Goal: Task Accomplishment & Management: Manage account settings

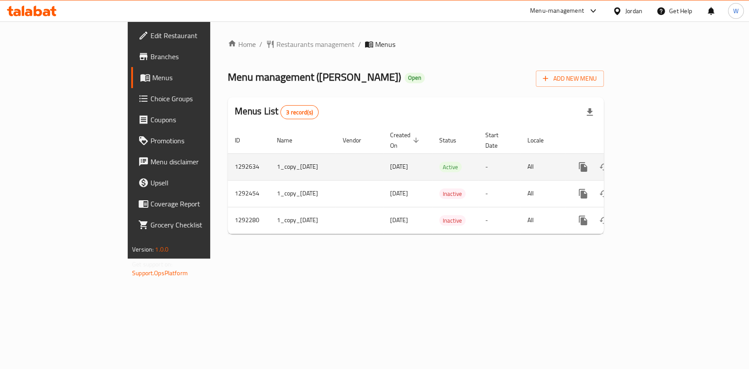
click at [651, 162] on icon "enhanced table" at bounding box center [646, 167] width 11 height 11
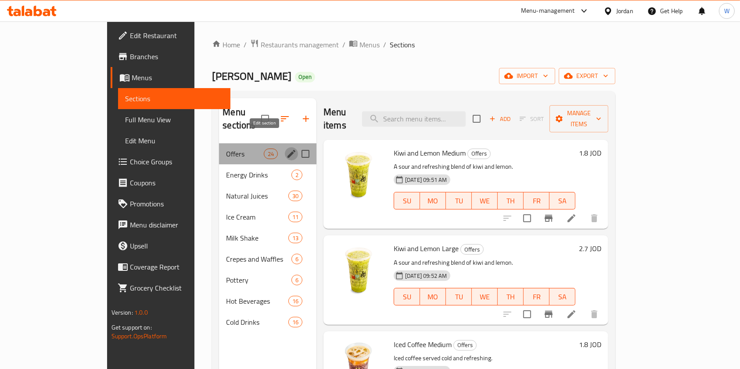
click at [287, 150] on icon "edit" at bounding box center [291, 154] width 8 height 8
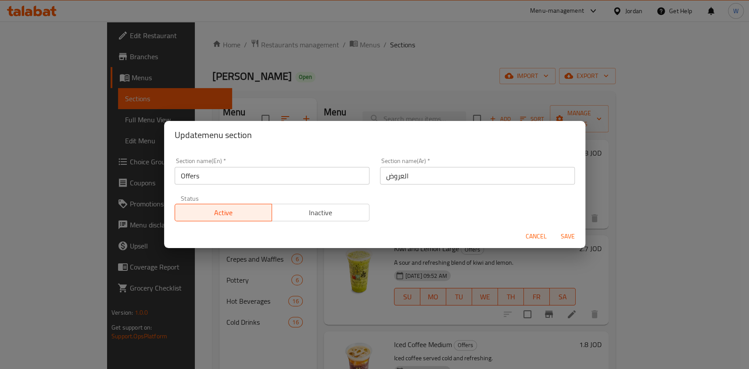
click at [347, 205] on button "Inactive" at bounding box center [321, 213] width 98 height 18
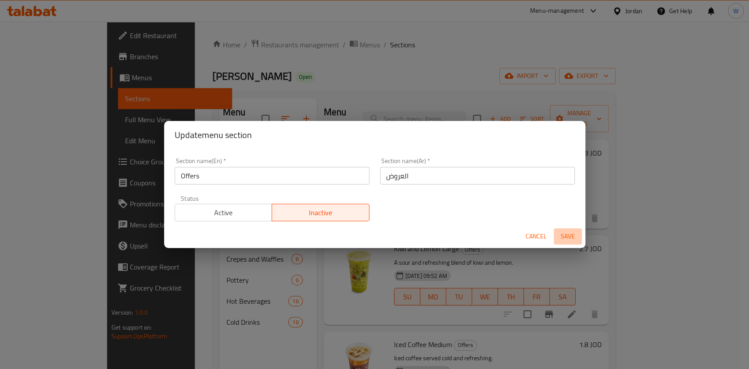
click at [568, 230] on button "Save" at bounding box center [568, 237] width 28 height 16
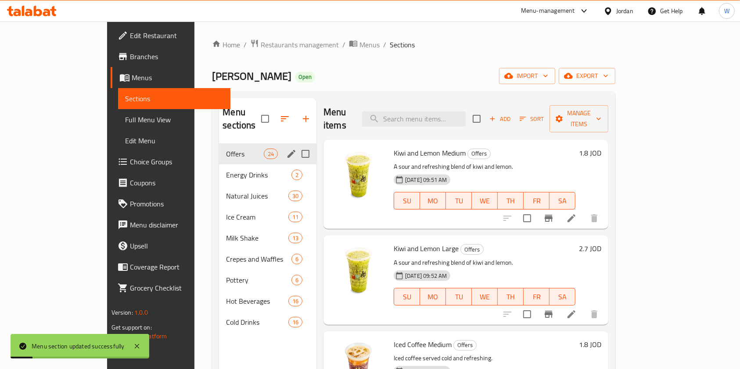
click at [575, 214] on icon at bounding box center [571, 218] width 8 height 8
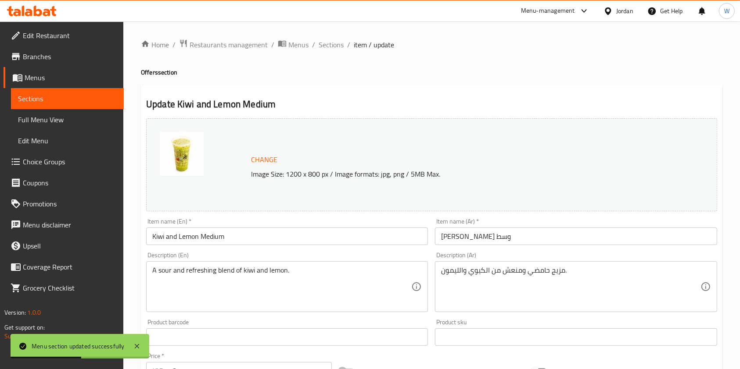
click at [330, 37] on div "Home / Restaurants management / Menus / Sections / item / update Offers section…" at bounding box center [431, 326] width 616 height 611
click at [335, 43] on span "Sections" at bounding box center [330, 44] width 25 height 11
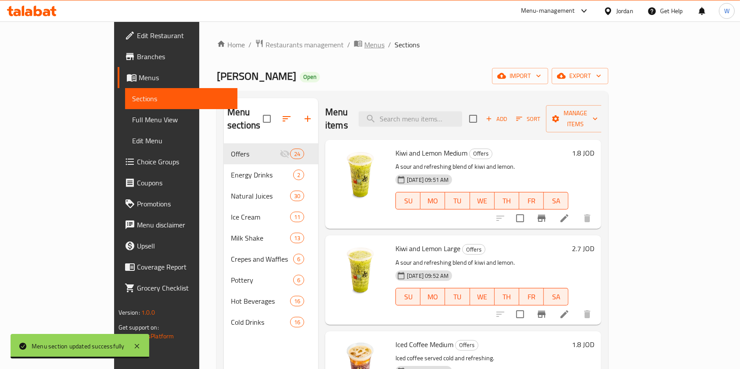
click at [364, 47] on span "Menus" at bounding box center [374, 44] width 20 height 11
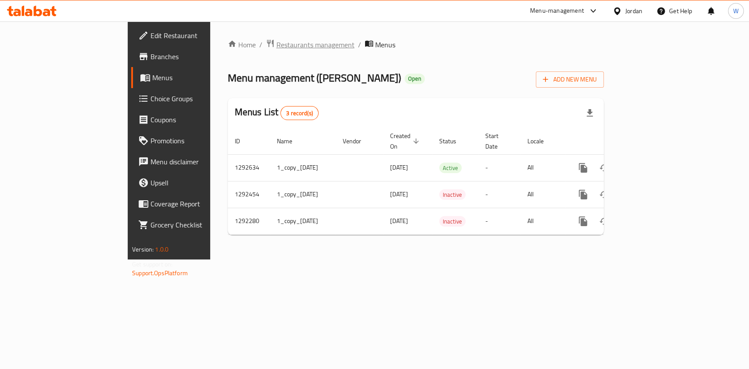
click at [276, 47] on span "Restaurants management" at bounding box center [315, 44] width 78 height 11
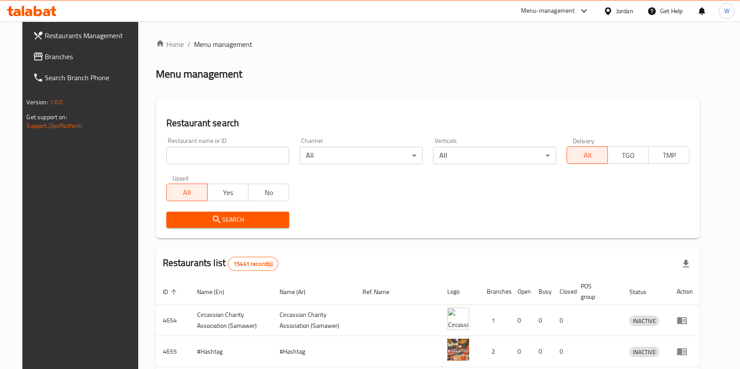
click at [97, 55] on span "Branches" at bounding box center [92, 56] width 94 height 11
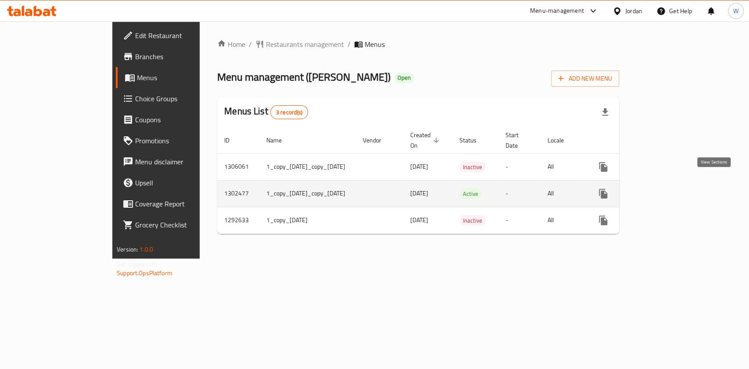
click at [677, 183] on link "enhanced table" at bounding box center [666, 193] width 21 height 21
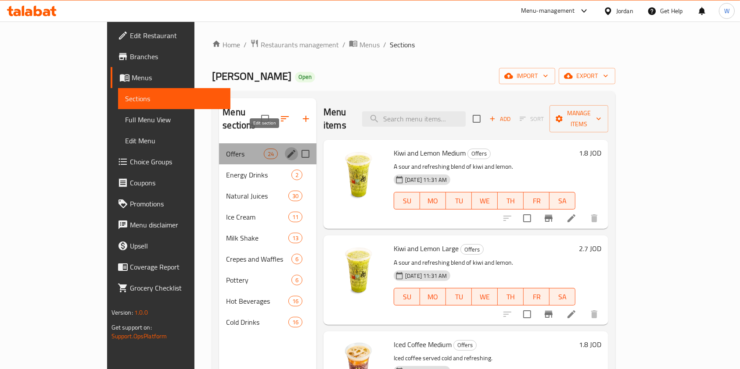
click at [286, 149] on icon "edit" at bounding box center [291, 154] width 11 height 11
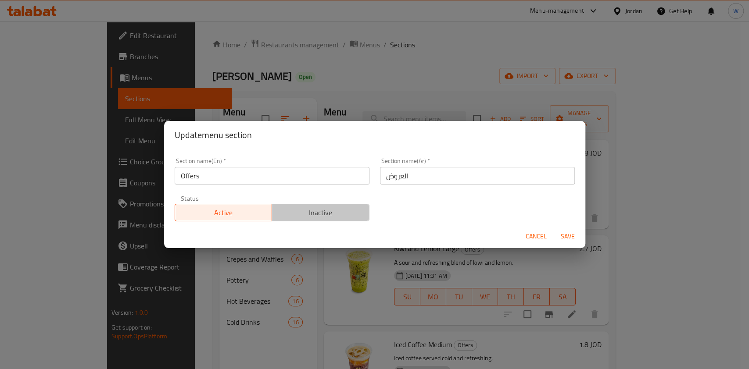
click at [322, 213] on span "Inactive" at bounding box center [320, 213] width 90 height 13
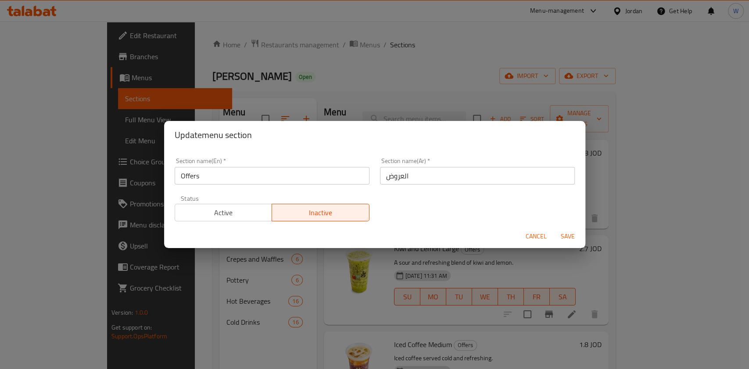
click at [562, 235] on span "Save" at bounding box center [567, 236] width 21 height 11
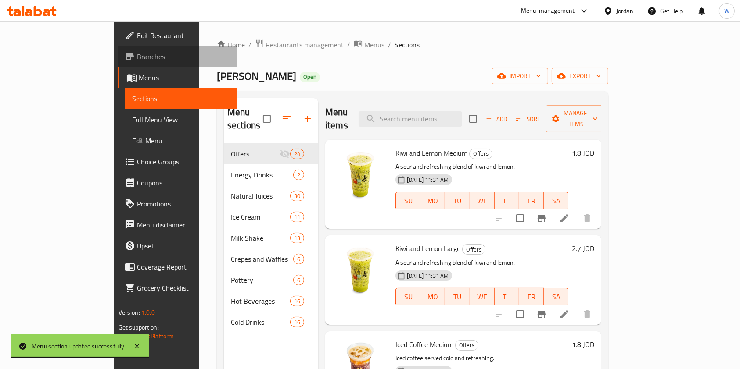
click at [137, 59] on span "Branches" at bounding box center [184, 56] width 94 height 11
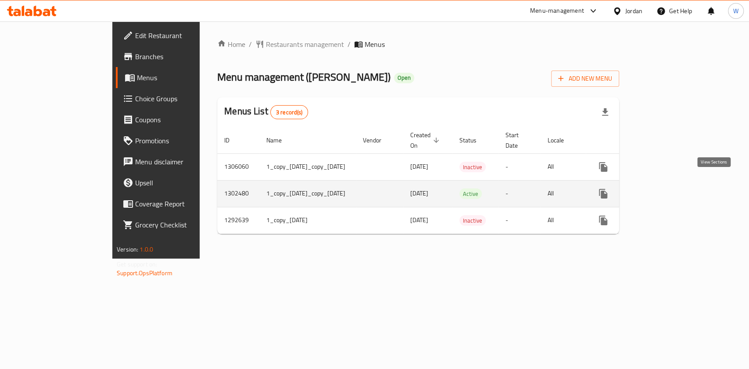
click at [672, 189] on icon "enhanced table" at bounding box center [666, 194] width 11 height 11
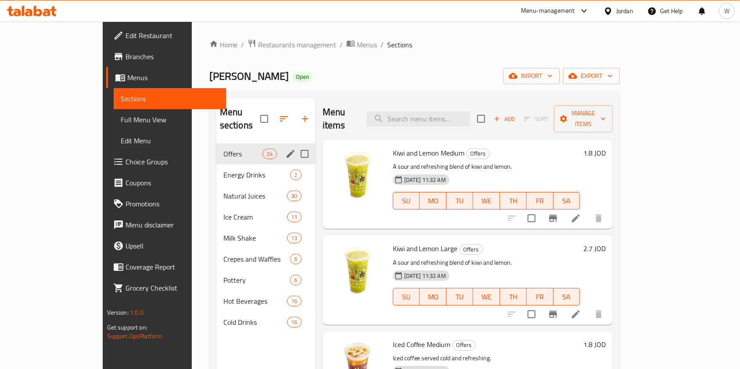
click at [285, 149] on icon "edit" at bounding box center [290, 154] width 11 height 11
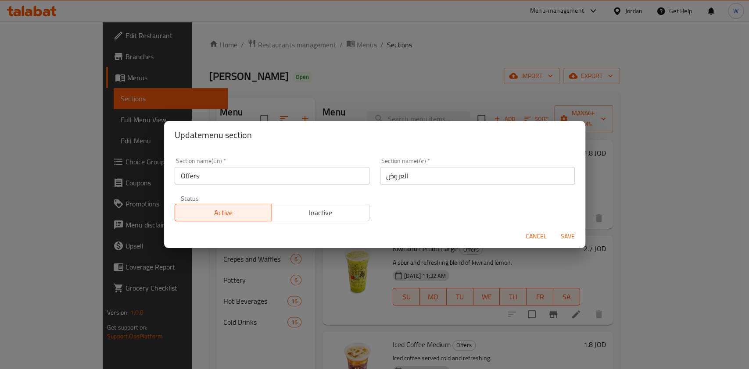
click at [344, 204] on button "Inactive" at bounding box center [321, 213] width 98 height 18
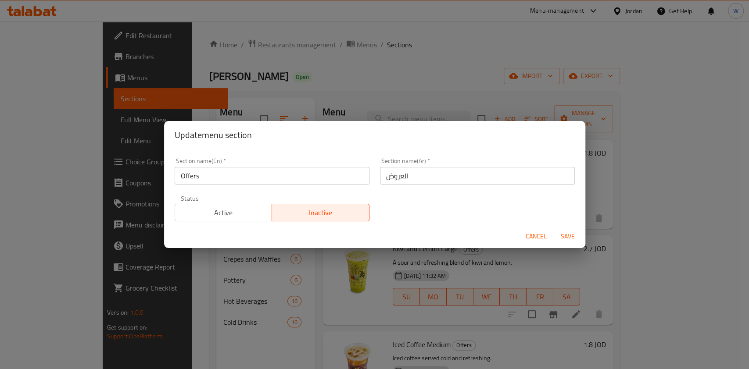
click at [568, 236] on span "Save" at bounding box center [567, 236] width 21 height 11
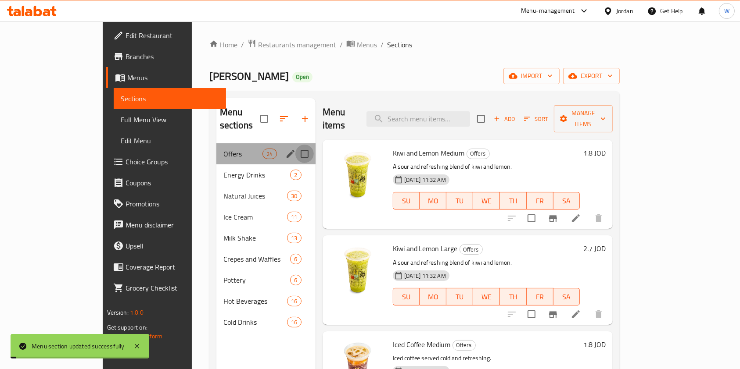
click at [295, 145] on input "Menu sections" at bounding box center [304, 154] width 18 height 18
checkbox input "true"
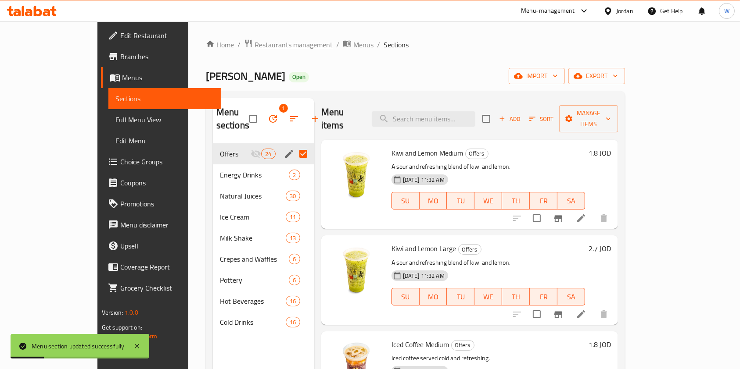
click at [254, 50] on span "Restaurants management" at bounding box center [293, 44] width 78 height 11
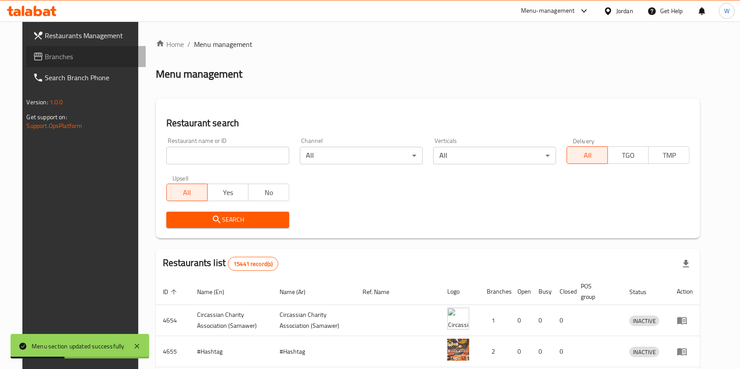
click at [89, 54] on span "Branches" at bounding box center [92, 56] width 94 height 11
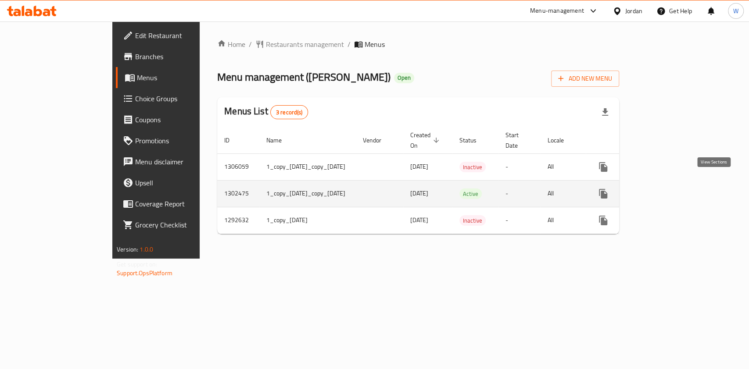
click at [670, 190] on icon "enhanced table" at bounding box center [666, 194] width 8 height 8
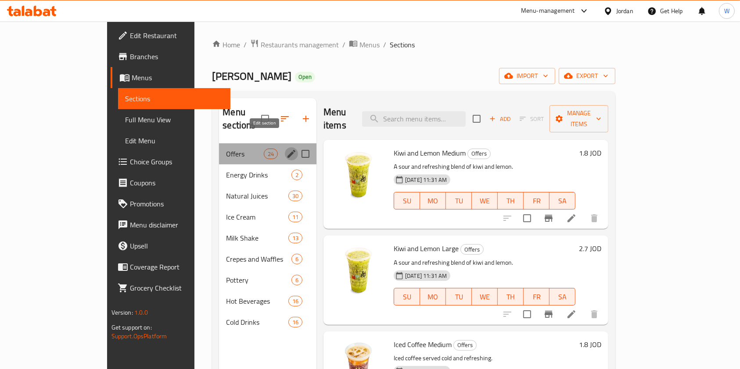
click at [286, 149] on icon "edit" at bounding box center [291, 154] width 11 height 11
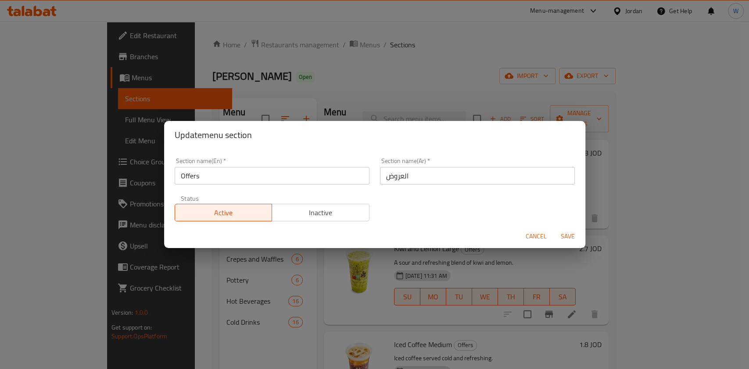
click at [312, 220] on button "Inactive" at bounding box center [321, 213] width 98 height 18
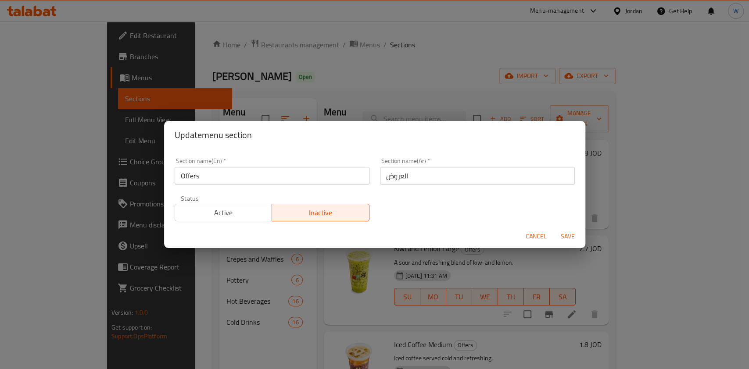
click at [587, 233] on div "Update menu section Section name(En)   * Offers Section name(En) * Section name…" at bounding box center [374, 184] width 749 height 369
click at [576, 233] on span "Save" at bounding box center [567, 236] width 21 height 11
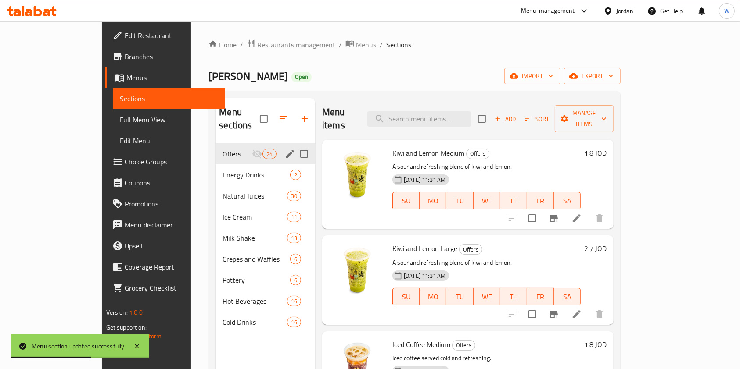
click at [247, 45] on span "breadcrumb" at bounding box center [252, 44] width 11 height 11
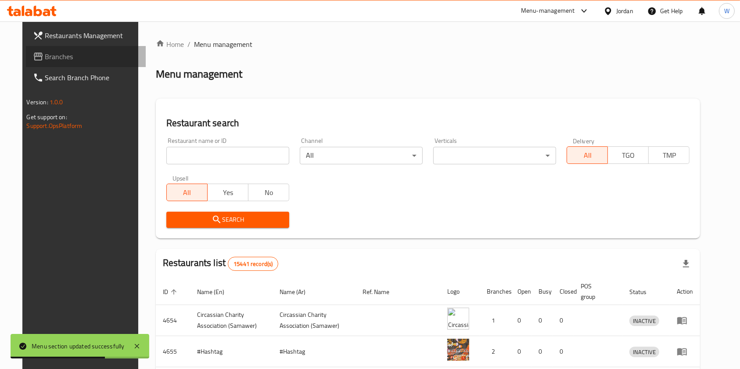
click at [67, 62] on link "Branches" at bounding box center [86, 56] width 120 height 21
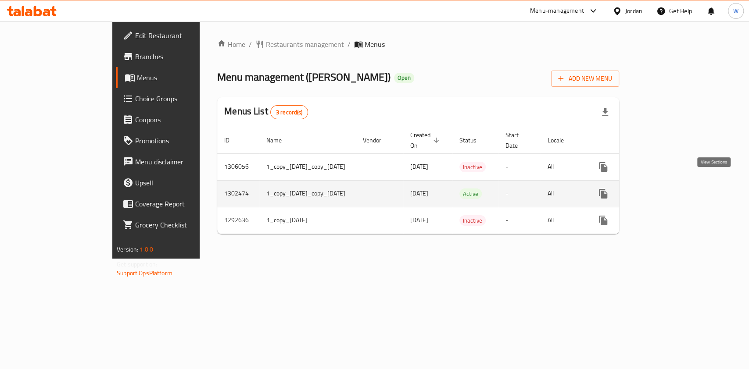
click at [672, 189] on icon "enhanced table" at bounding box center [666, 194] width 11 height 11
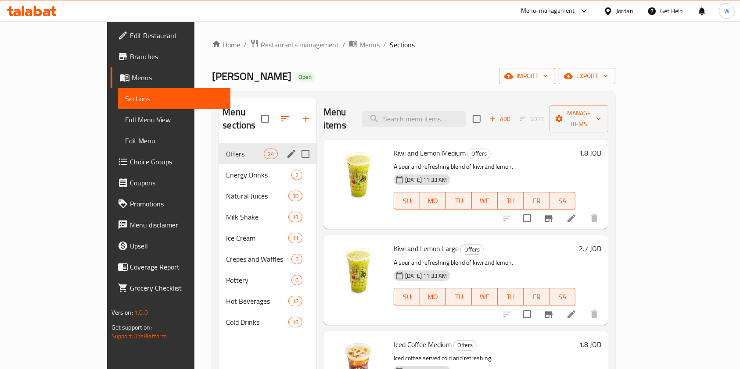
click at [261, 143] on div "Offers 24" at bounding box center [267, 153] width 97 height 21
click at [269, 143] on div "Offers 24" at bounding box center [267, 153] width 97 height 21
click at [287, 150] on icon "edit" at bounding box center [291, 154] width 8 height 8
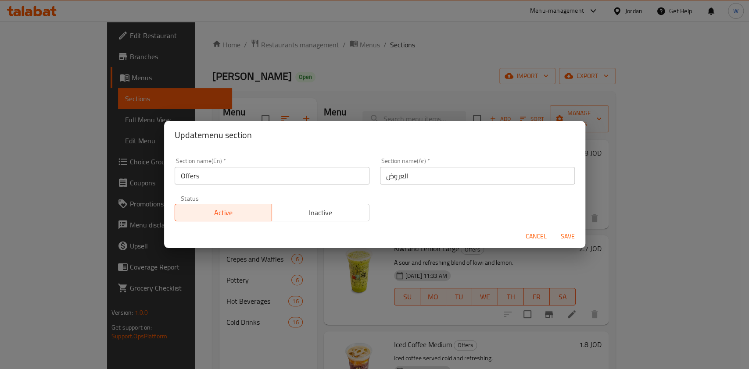
click at [312, 207] on span "Inactive" at bounding box center [320, 213] width 90 height 13
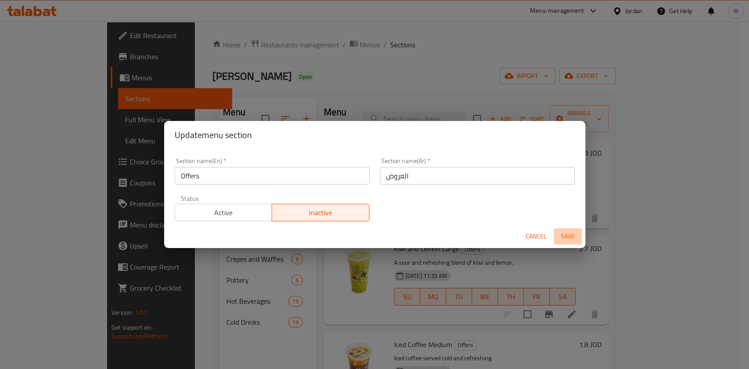
click at [560, 232] on span "Save" at bounding box center [567, 236] width 21 height 11
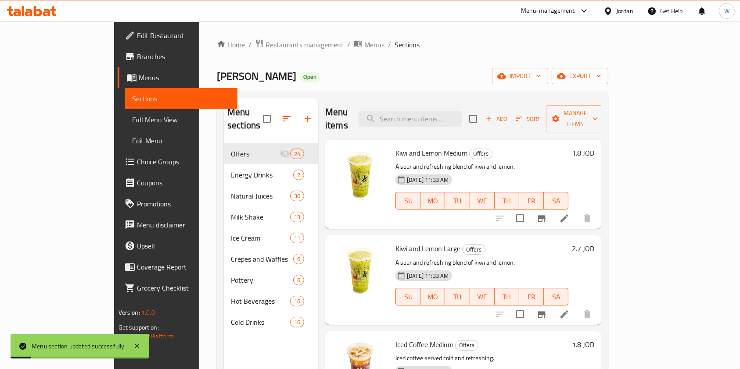
click at [265, 39] on span "Restaurants management" at bounding box center [304, 44] width 78 height 11
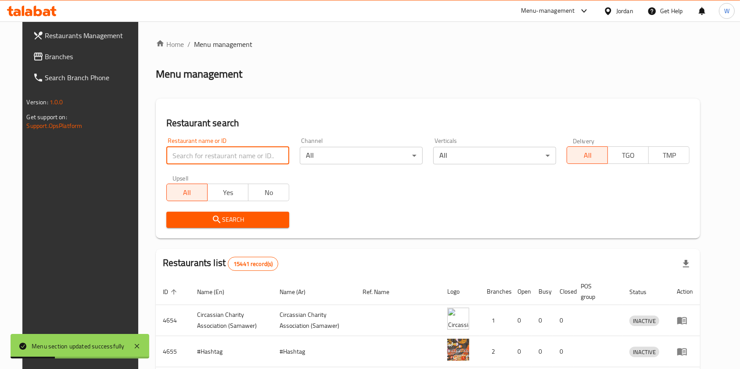
click at [166, 154] on input "search" at bounding box center [227, 156] width 123 height 18
click at [88, 53] on span "Branches" at bounding box center [92, 56] width 94 height 11
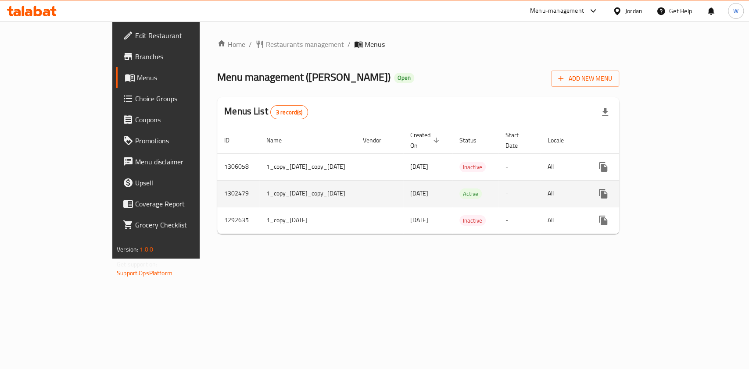
click at [672, 189] on icon "enhanced table" at bounding box center [666, 194] width 11 height 11
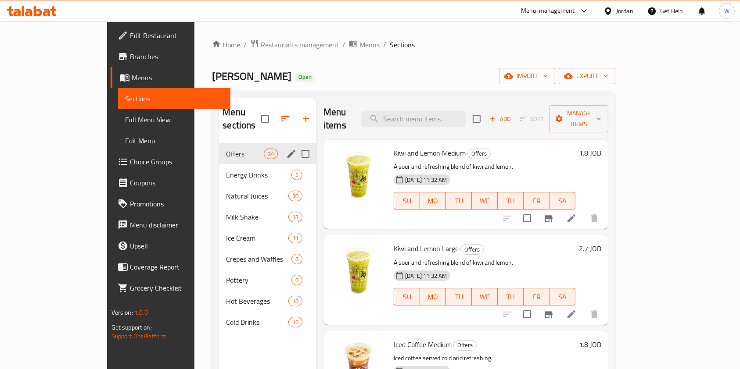
click at [287, 150] on icon "edit" at bounding box center [291, 154] width 8 height 8
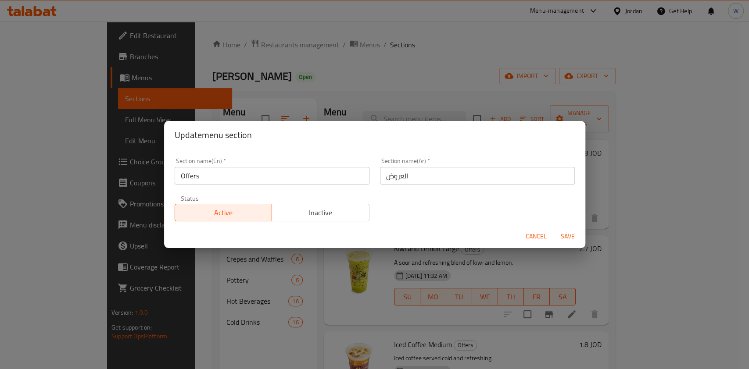
click at [328, 202] on div "Active Inactive" at bounding box center [272, 208] width 195 height 26
click at [328, 204] on button "Inactive" at bounding box center [321, 213] width 98 height 18
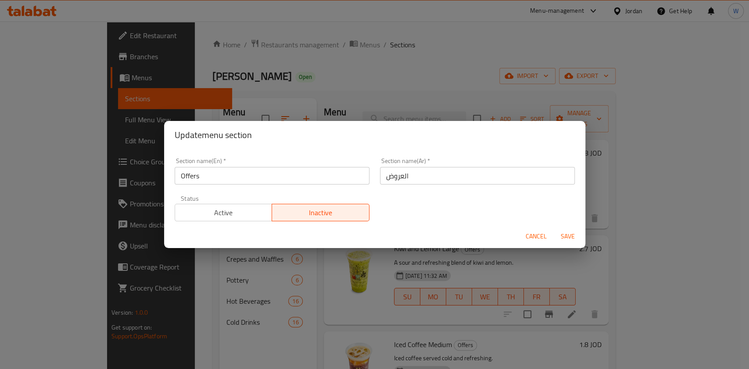
click at [554, 240] on button "Save" at bounding box center [568, 237] width 28 height 16
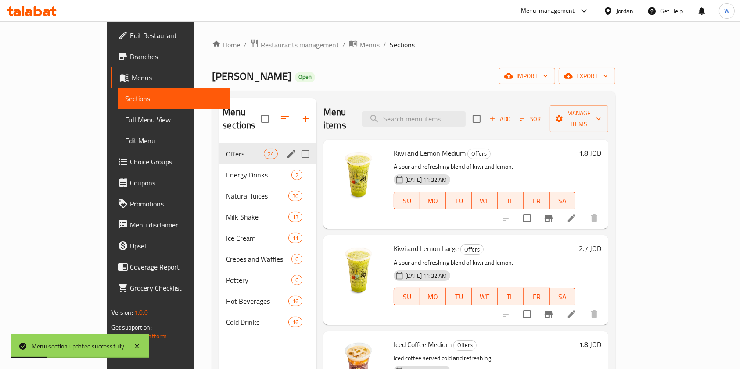
click at [261, 44] on span "Restaurants management" at bounding box center [300, 44] width 78 height 11
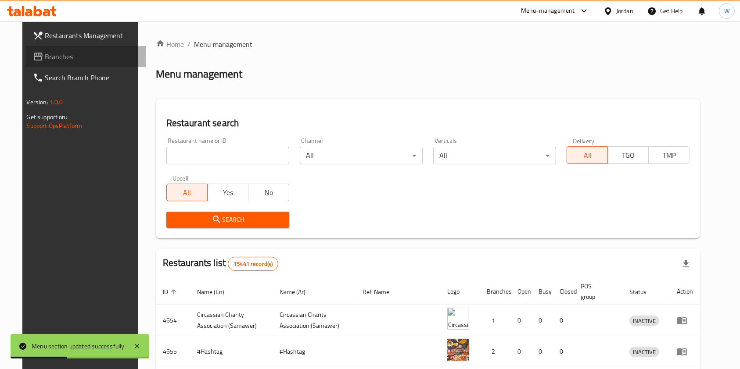
click at [49, 61] on span "Branches" at bounding box center [92, 56] width 94 height 11
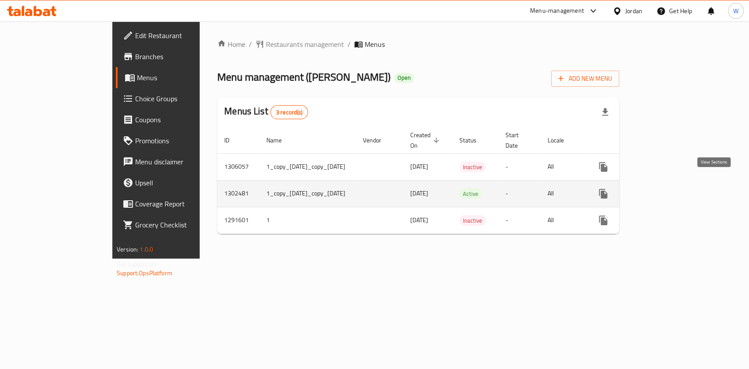
click at [677, 188] on link "enhanced table" at bounding box center [666, 193] width 21 height 21
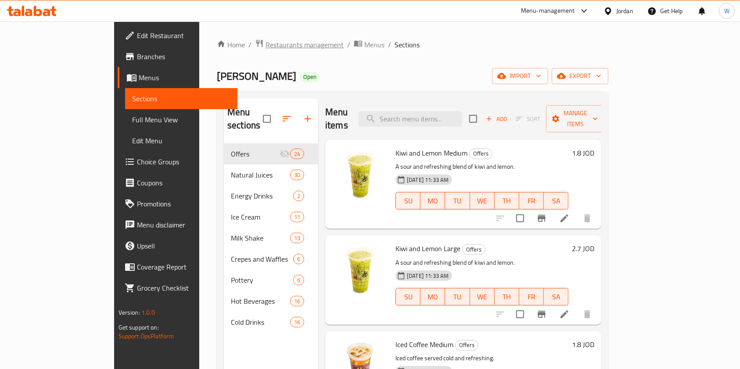
click at [265, 47] on span "Restaurants management" at bounding box center [304, 44] width 78 height 11
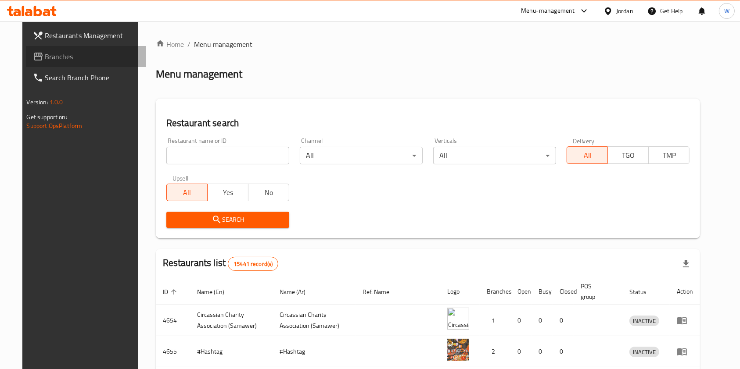
click at [57, 53] on span "Branches" at bounding box center [92, 56] width 94 height 11
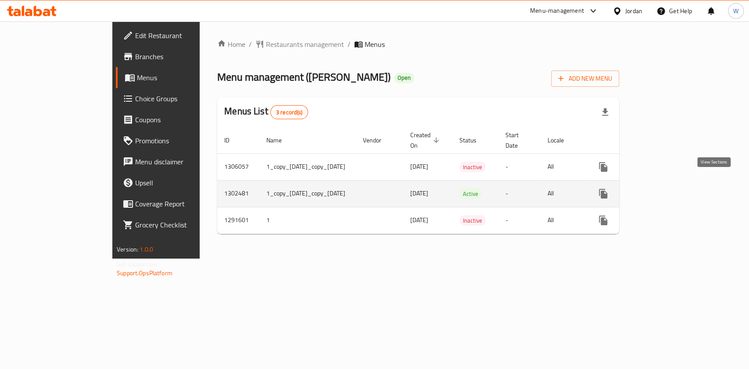
click at [672, 189] on icon "enhanced table" at bounding box center [666, 194] width 11 height 11
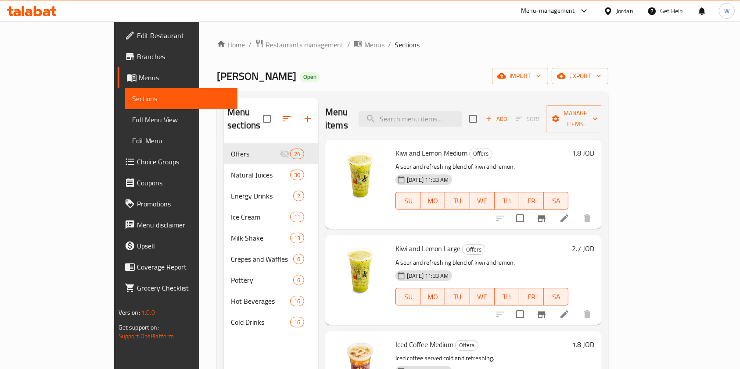
click at [231, 36] on div "Home / Restaurants management / Menus / Sections Abu Saleh Open import export M…" at bounding box center [412, 256] width 426 height 471
click at [265, 44] on span "Restaurants management" at bounding box center [304, 44] width 78 height 11
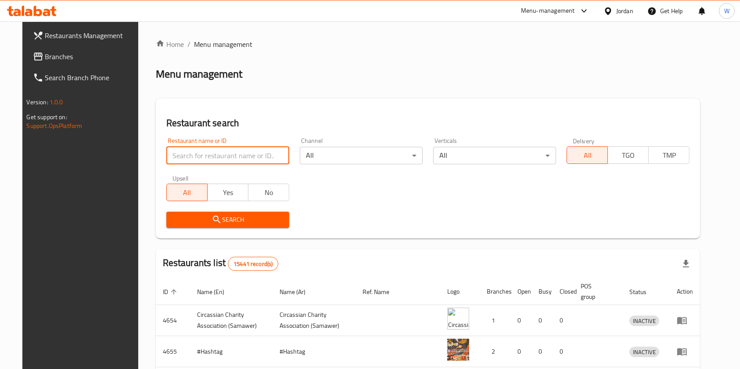
click at [206, 153] on input "search" at bounding box center [227, 156] width 123 height 18
paste input "765604"
type input "765604"
click at [84, 64] on link "Branches" at bounding box center [86, 56] width 120 height 21
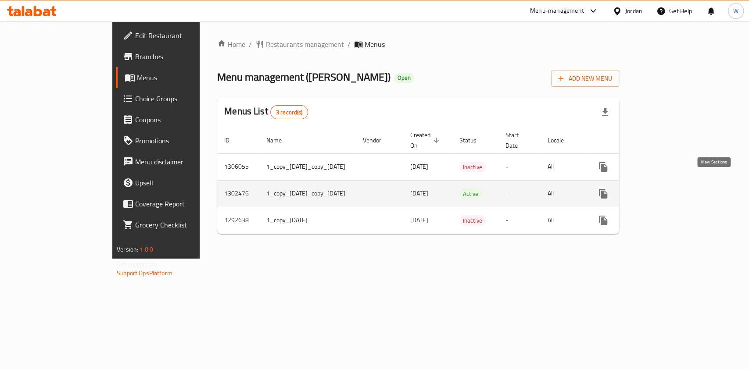
click at [677, 183] on link "enhanced table" at bounding box center [666, 193] width 21 height 21
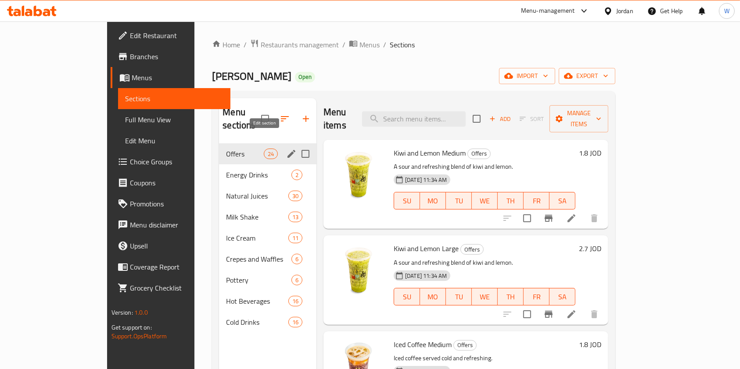
click at [287, 150] on icon "edit" at bounding box center [291, 154] width 8 height 8
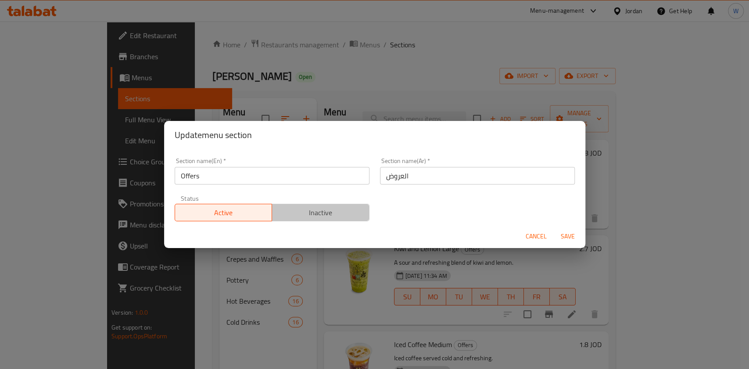
click at [356, 211] on span "Inactive" at bounding box center [320, 213] width 90 height 13
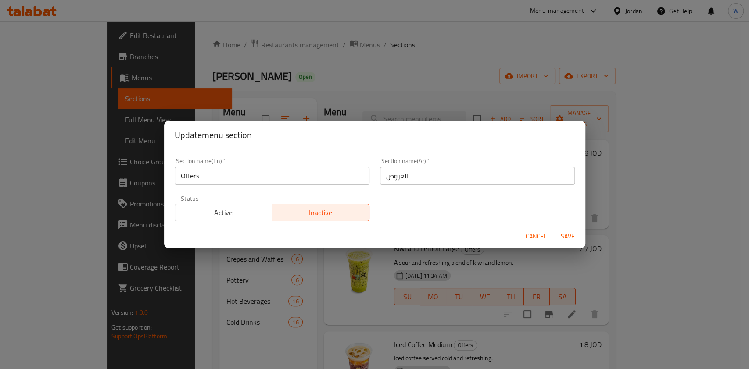
click at [561, 237] on span "Save" at bounding box center [567, 236] width 21 height 11
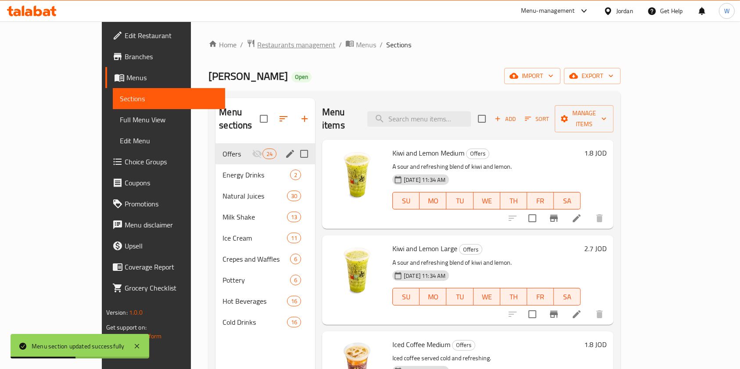
click at [257, 48] on span "Restaurants management" at bounding box center [296, 44] width 78 height 11
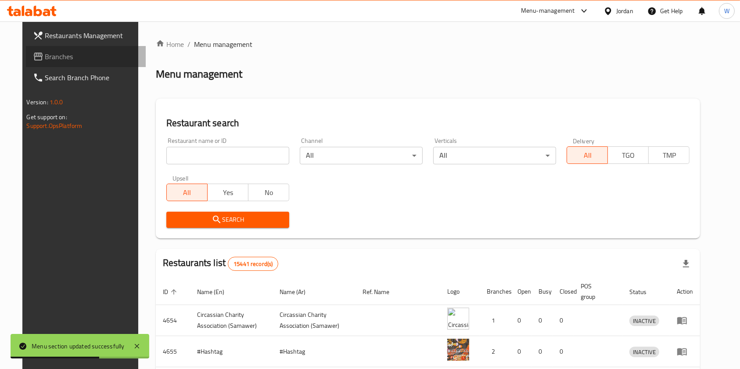
click at [45, 60] on span "Branches" at bounding box center [92, 56] width 94 height 11
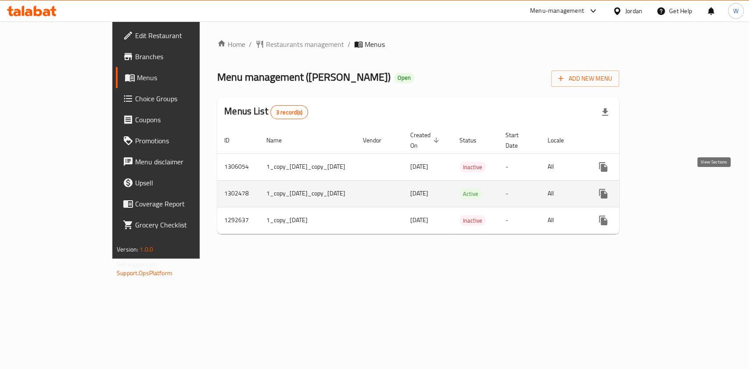
click at [677, 189] on link "enhanced table" at bounding box center [666, 193] width 21 height 21
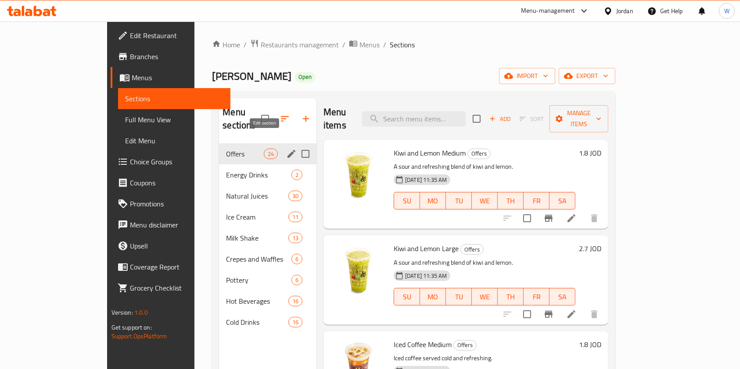
click at [296, 145] on input "Menu sections" at bounding box center [305, 154] width 18 height 18
click at [316, 137] on div "Menu items Add Sort Manage items Kiwi and Lemon Medium Offers A sour and refres…" at bounding box center [462, 282] width 292 height 369
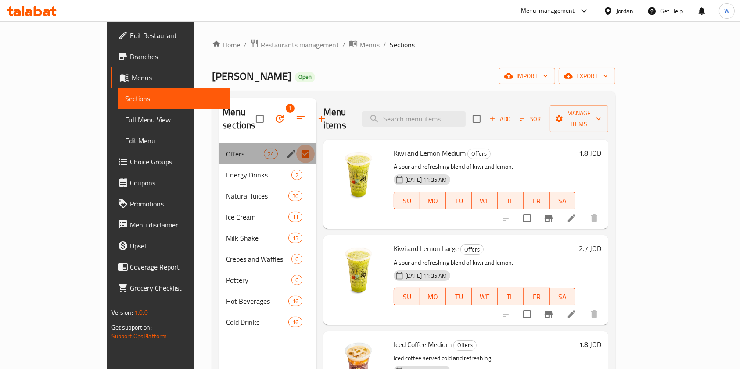
click at [296, 145] on input "Menu sections" at bounding box center [305, 154] width 18 height 18
checkbox input "false"
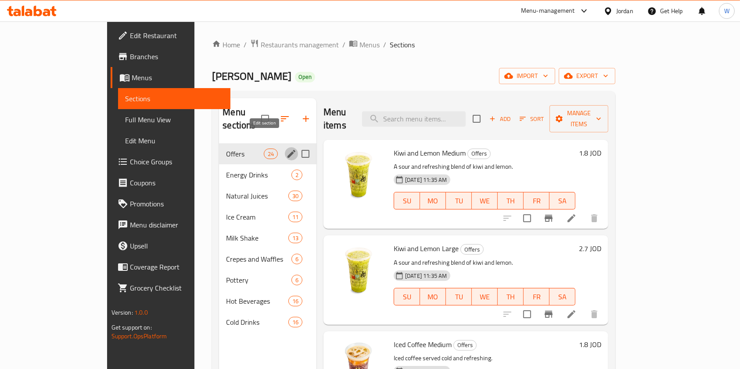
click at [287, 150] on icon "edit" at bounding box center [291, 154] width 8 height 8
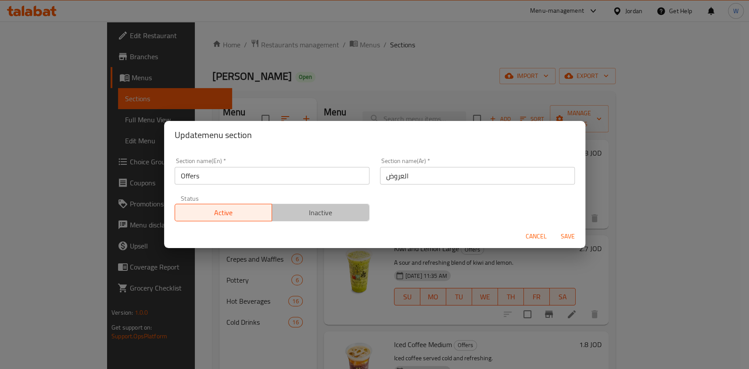
click at [328, 217] on span "Inactive" at bounding box center [320, 213] width 90 height 13
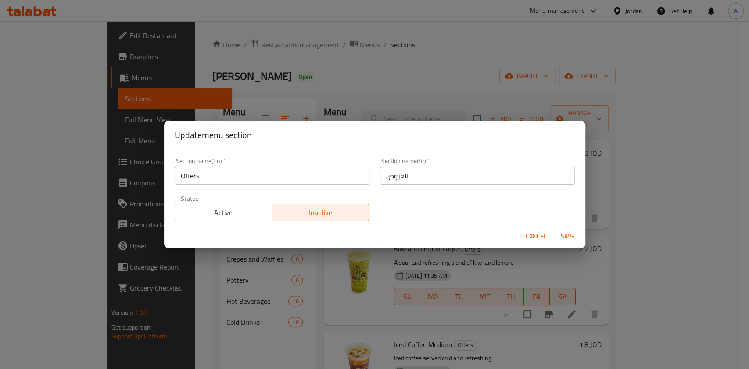
click at [572, 236] on span "Save" at bounding box center [567, 236] width 21 height 11
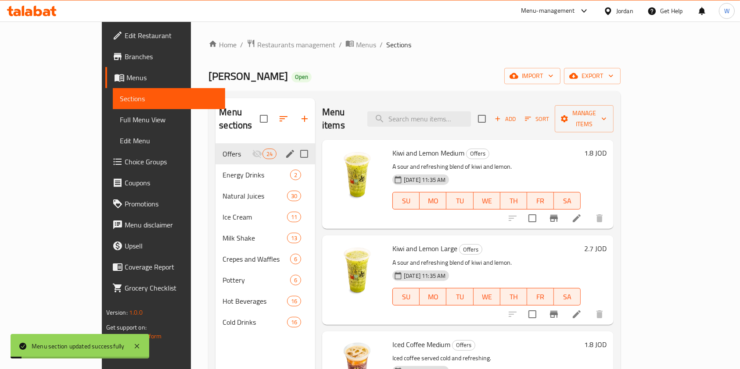
click at [327, 86] on div "Home / Restaurants management / Menus / Sections [PERSON_NAME] Open import expo…" at bounding box center [414, 257] width 412 height 436
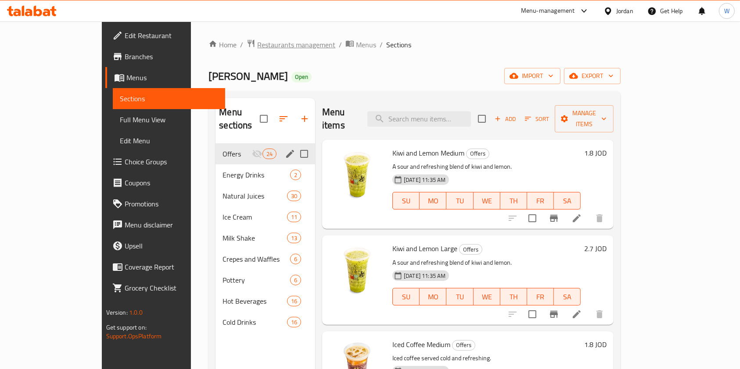
click at [257, 40] on span "Restaurants management" at bounding box center [296, 44] width 78 height 11
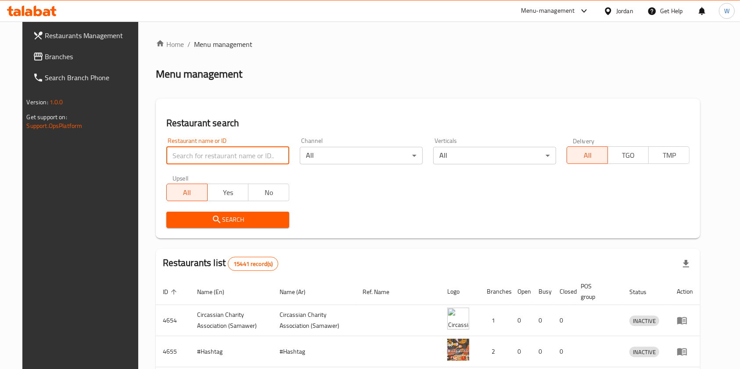
click at [200, 157] on input "search" at bounding box center [227, 156] width 123 height 18
paste input "765575"
type input "7"
click at [58, 58] on span "Branches" at bounding box center [92, 56] width 94 height 11
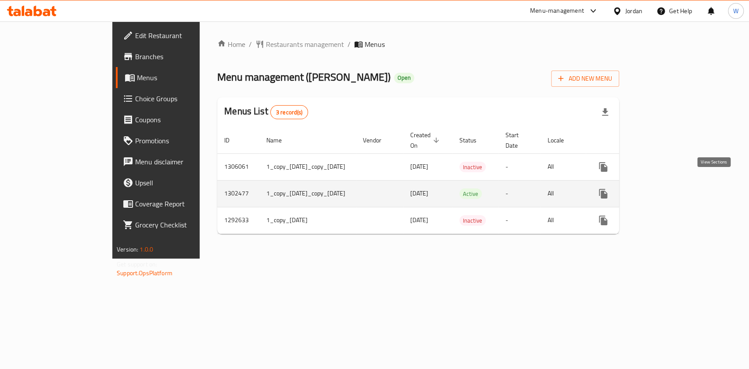
click at [672, 189] on icon "enhanced table" at bounding box center [666, 194] width 11 height 11
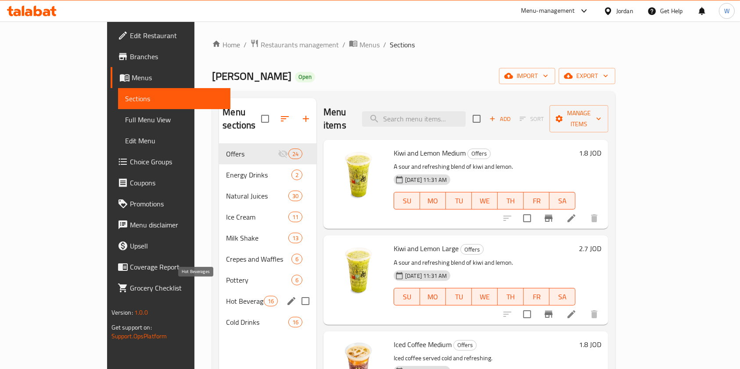
click at [226, 296] on span "Hot Beverages" at bounding box center [244, 301] width 37 height 11
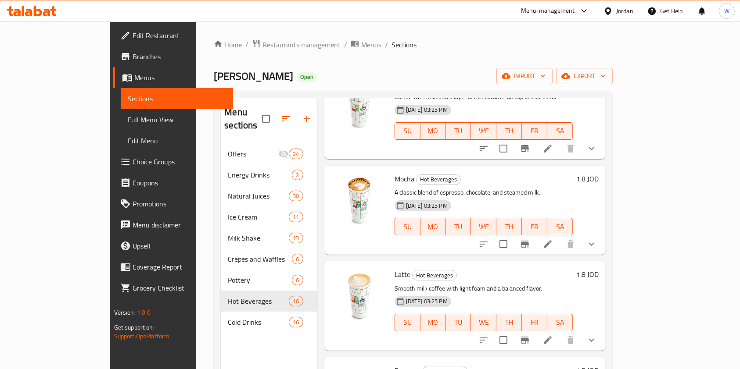
scroll to position [309, 0]
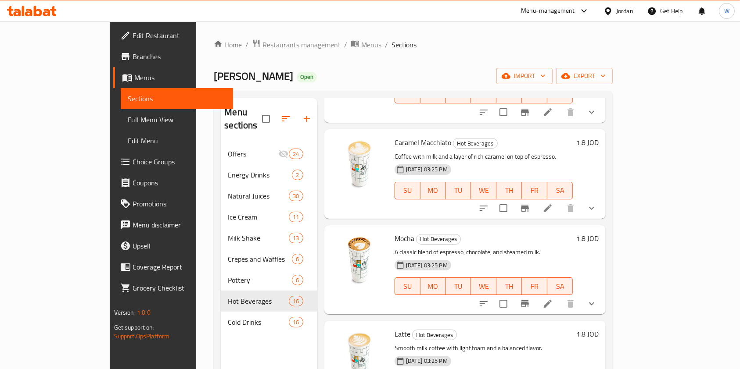
click at [132, 38] on span "Edit Restaurant" at bounding box center [179, 35] width 94 height 11
